Goal: Task Accomplishment & Management: Use online tool/utility

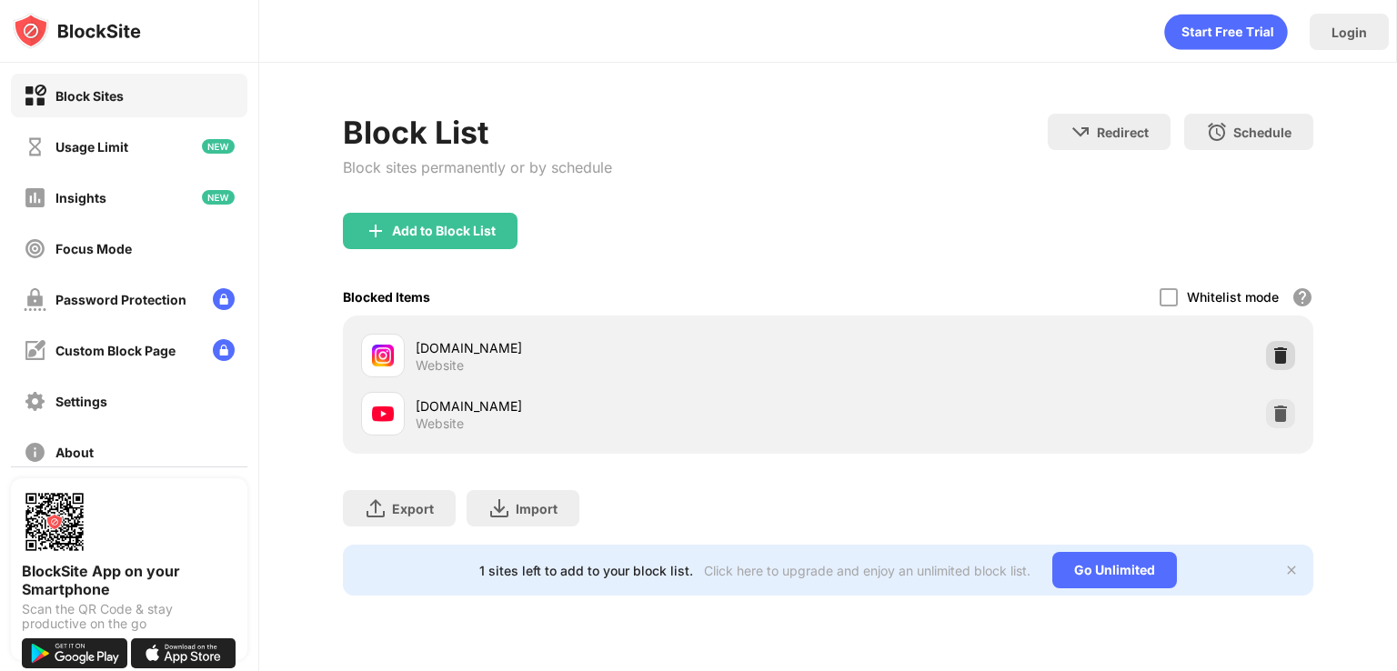
click at [1291, 345] on div at bounding box center [1280, 355] width 29 height 29
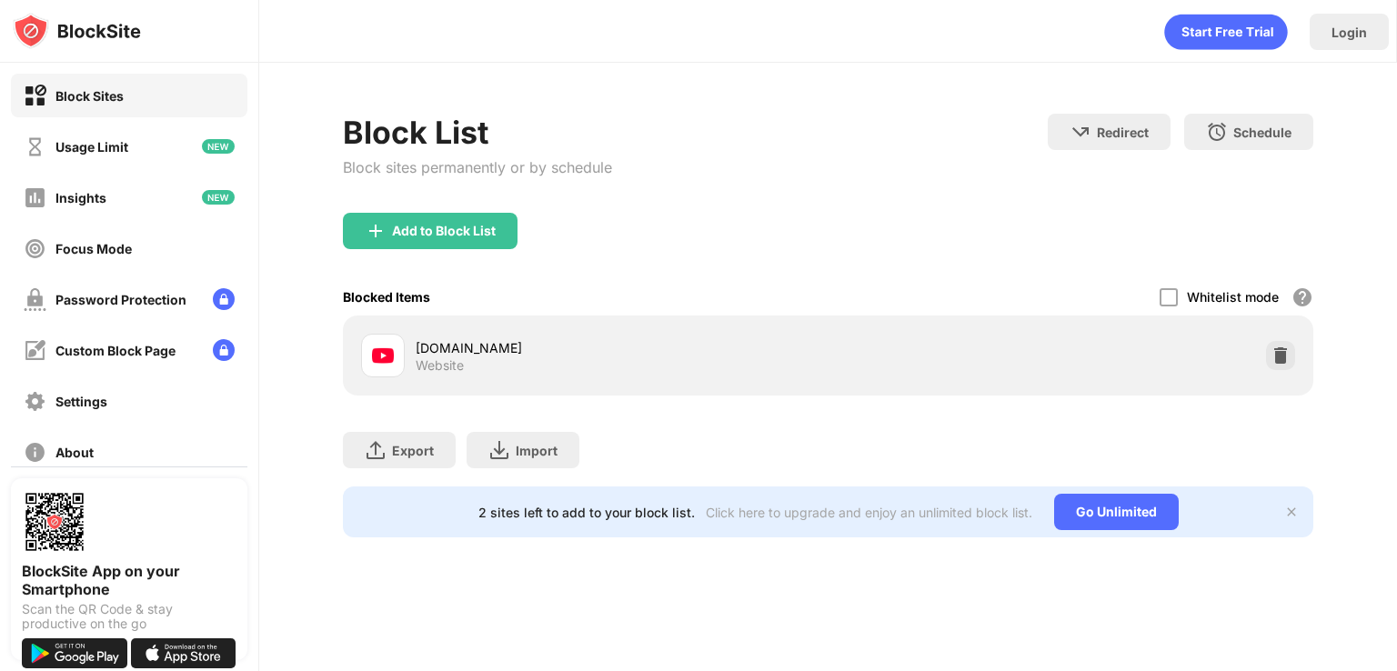
click at [482, 202] on div "Block List Block sites permanently or by schedule" at bounding box center [477, 163] width 269 height 99
click at [469, 224] on div "Add to Block List" at bounding box center [444, 231] width 104 height 15
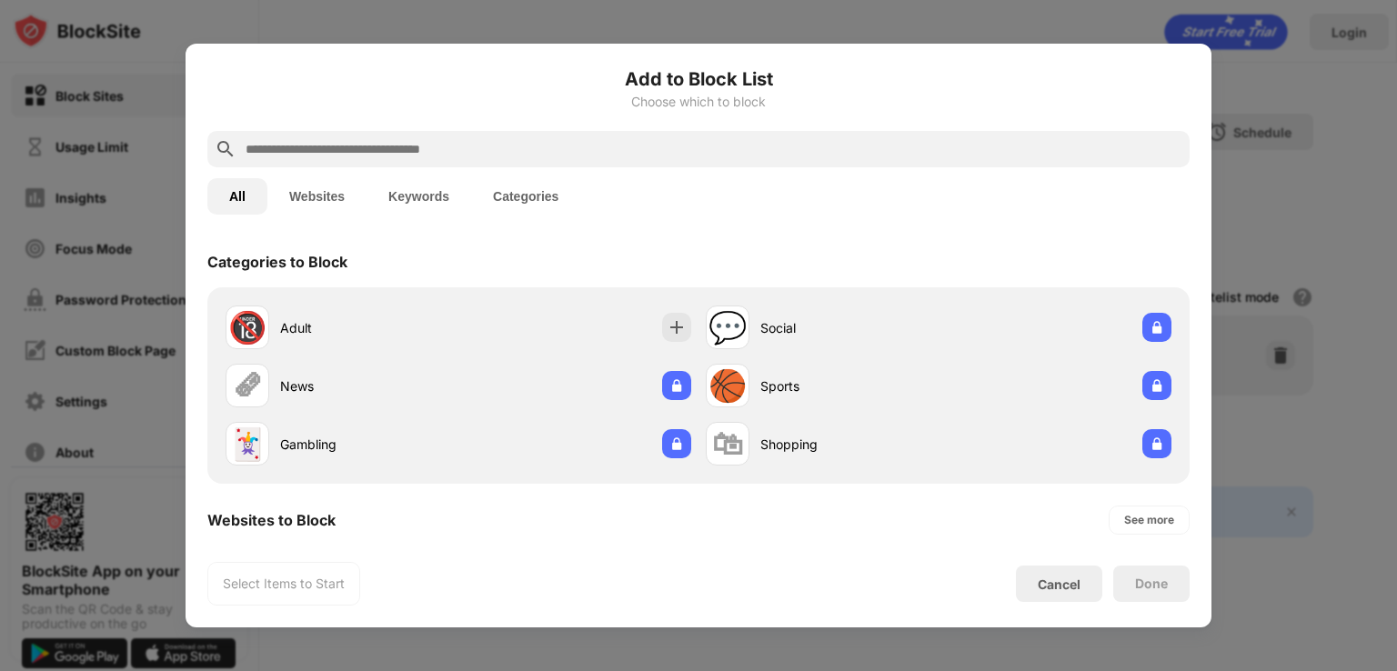
click at [335, 197] on button "Websites" at bounding box center [316, 196] width 99 height 36
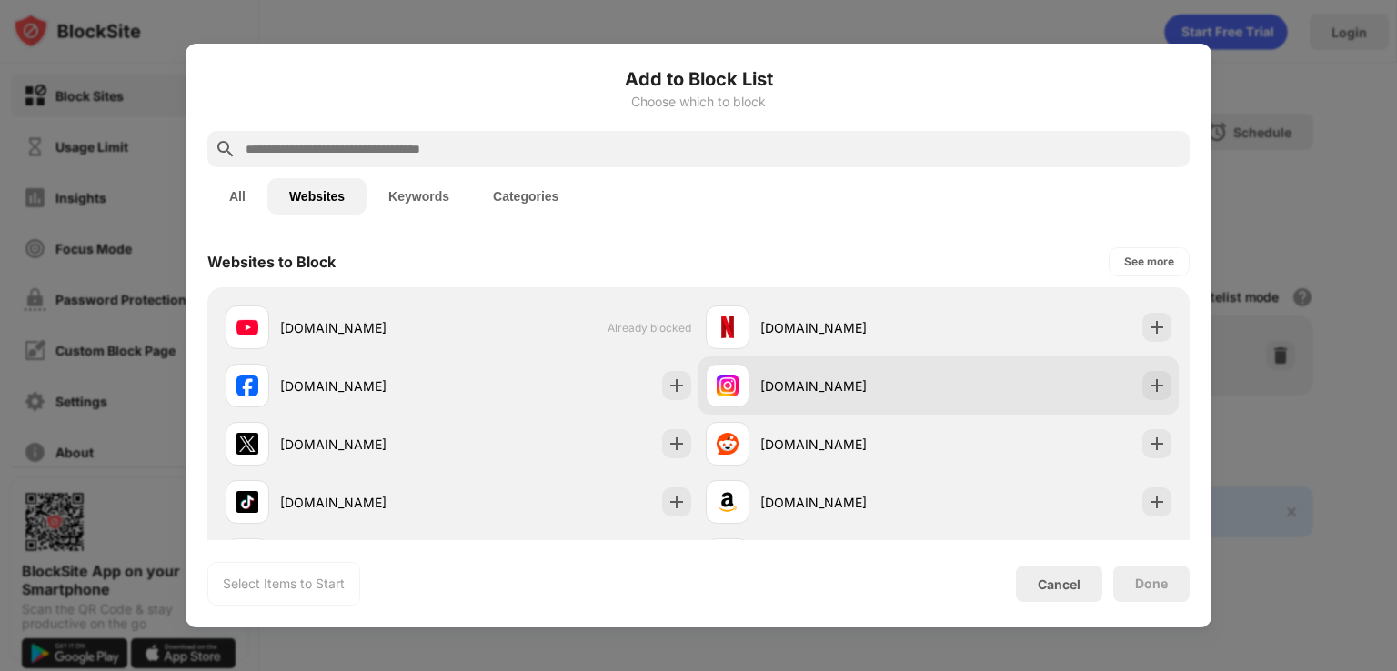
click at [804, 364] on div "[DOMAIN_NAME]" at bounding box center [822, 386] width 233 height 44
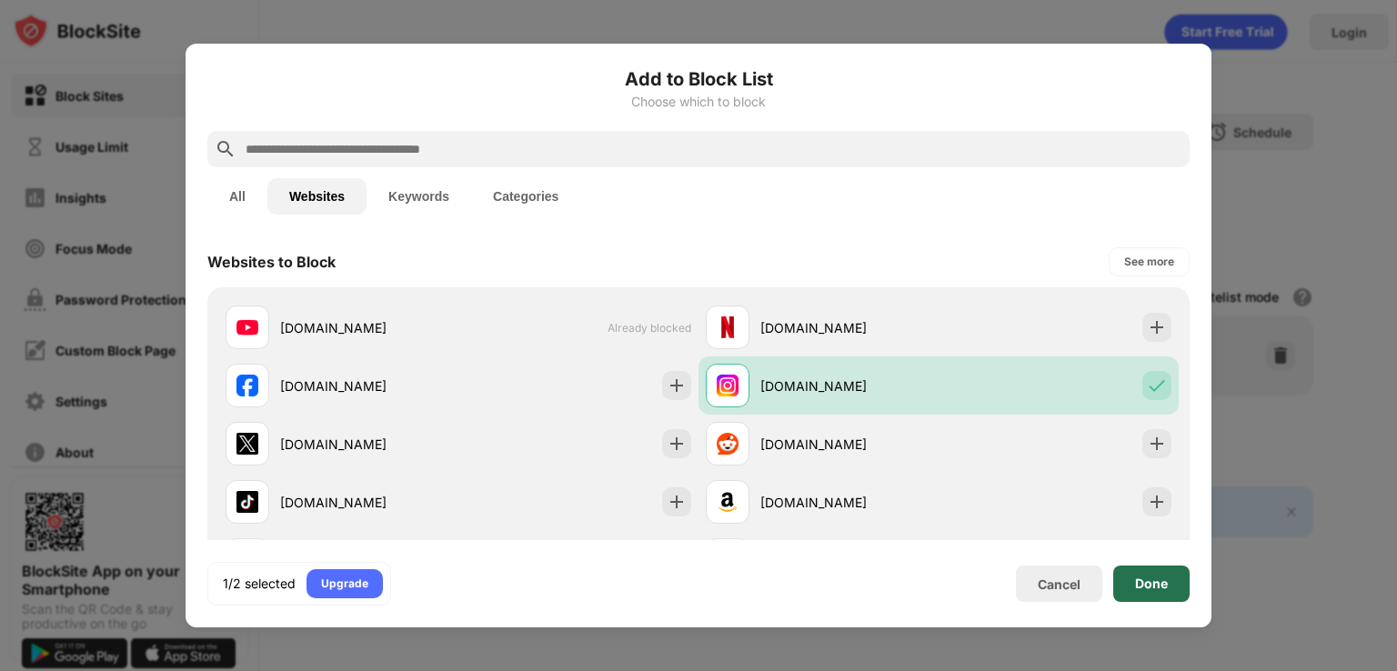
click at [1144, 597] on div "Done" at bounding box center [1151, 584] width 76 height 36
